Goal: Information Seeking & Learning: Learn about a topic

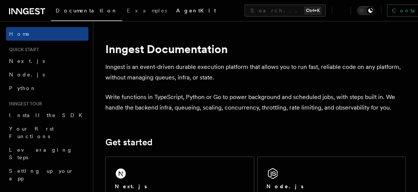
click at [176, 8] on span "AgentKit" at bounding box center [196, 11] width 40 height 6
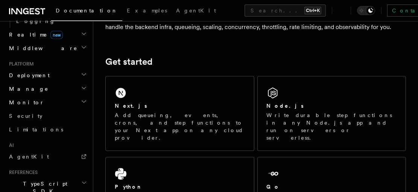
scroll to position [360, 0]
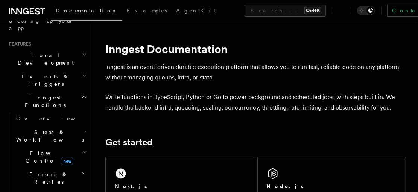
scroll to position [150, 0]
click at [84, 128] on icon "button" at bounding box center [85, 131] width 3 height 6
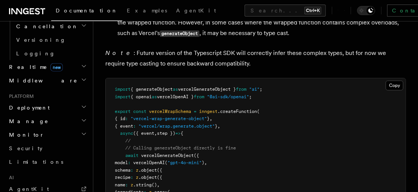
scroll to position [562, 0]
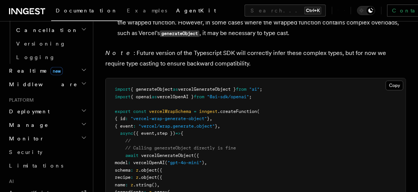
click at [176, 11] on span "AgentKit" at bounding box center [196, 11] width 40 height 6
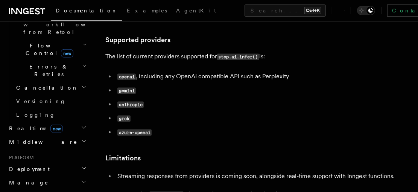
scroll to position [990, 0]
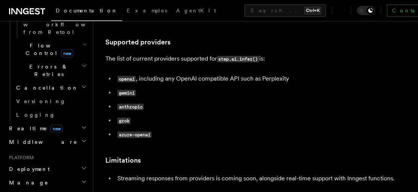
click at [129, 90] on code "gemini" at bounding box center [126, 93] width 18 height 6
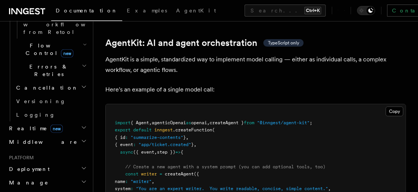
scroll to position [2194, 0]
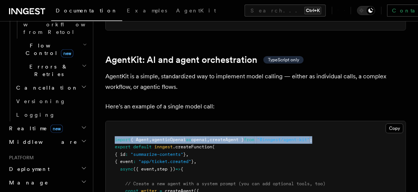
drag, startPoint x: 115, startPoint y: 115, endPoint x: 336, endPoint y: 115, distance: 221.7
copy span "import { Agent , agenticOpenai as openai , createAgent } from "@inngest/agent-k…"
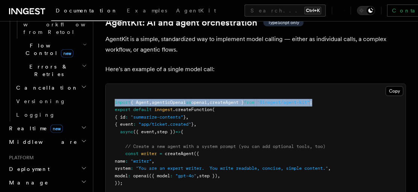
scroll to position [2254, 0]
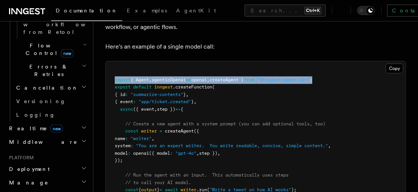
drag, startPoint x: 126, startPoint y: 108, endPoint x: 142, endPoint y: 138, distance: 34.3
click at [142, 138] on pre "import { Agent , agenticOpenai as openai , createAgent } from "@inngest/agent-k…" at bounding box center [256, 142] width 300 height 162
copy code "const writer = createAgent ({ name : "writer" , system : "You are an expert wri…"
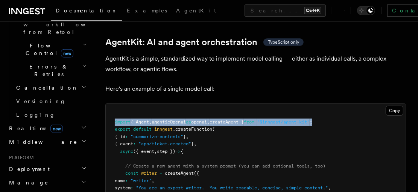
scroll to position [2212, 0]
click at [387, 106] on button "Copy Copied" at bounding box center [395, 111] width 18 height 10
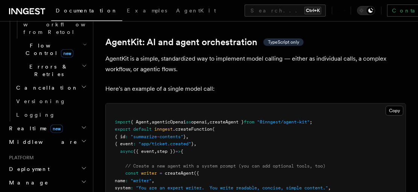
click at [244, 145] on pre "import { Agent , agenticOpenai as openai , createAgent } from "@inngest/agent-k…" at bounding box center [256, 185] width 300 height 162
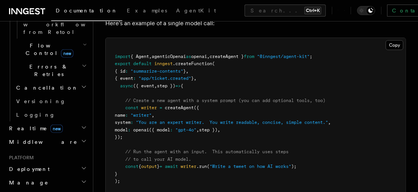
scroll to position [2287, 0]
